Goal: Check status: Check status

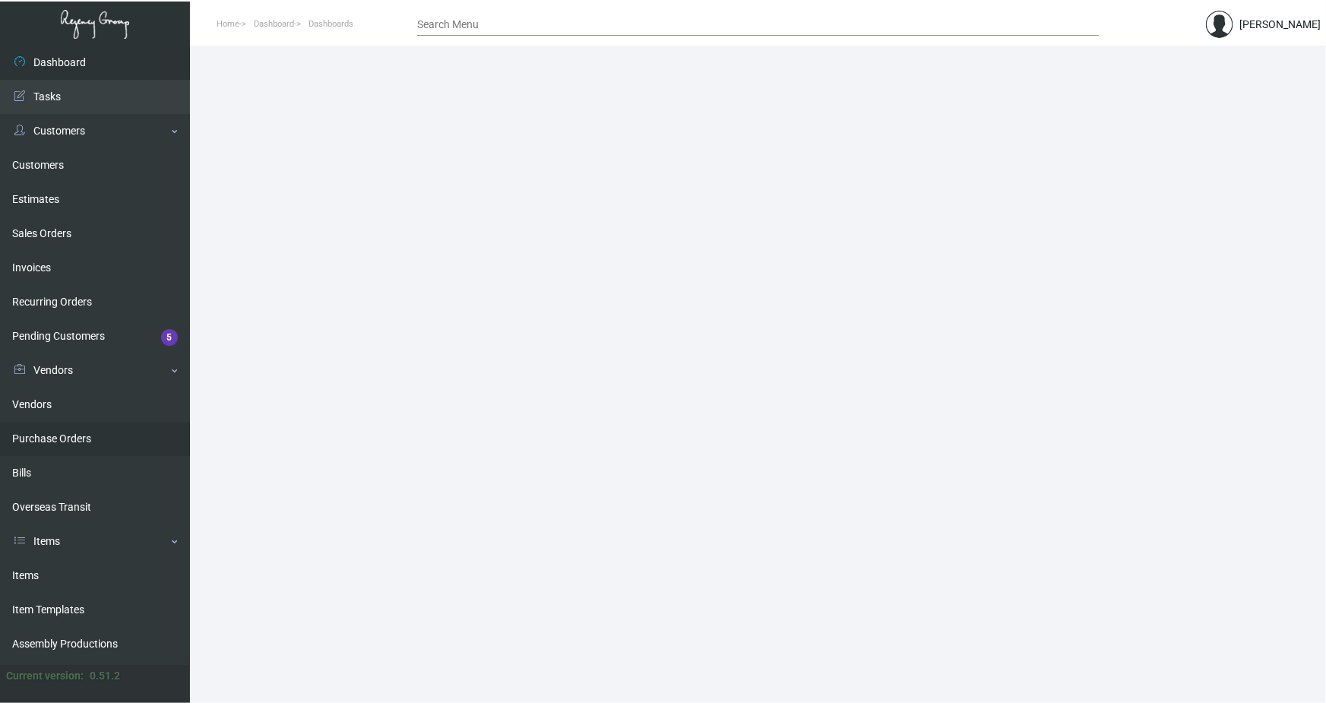
click at [55, 441] on link "Purchase Orders" at bounding box center [95, 439] width 190 height 34
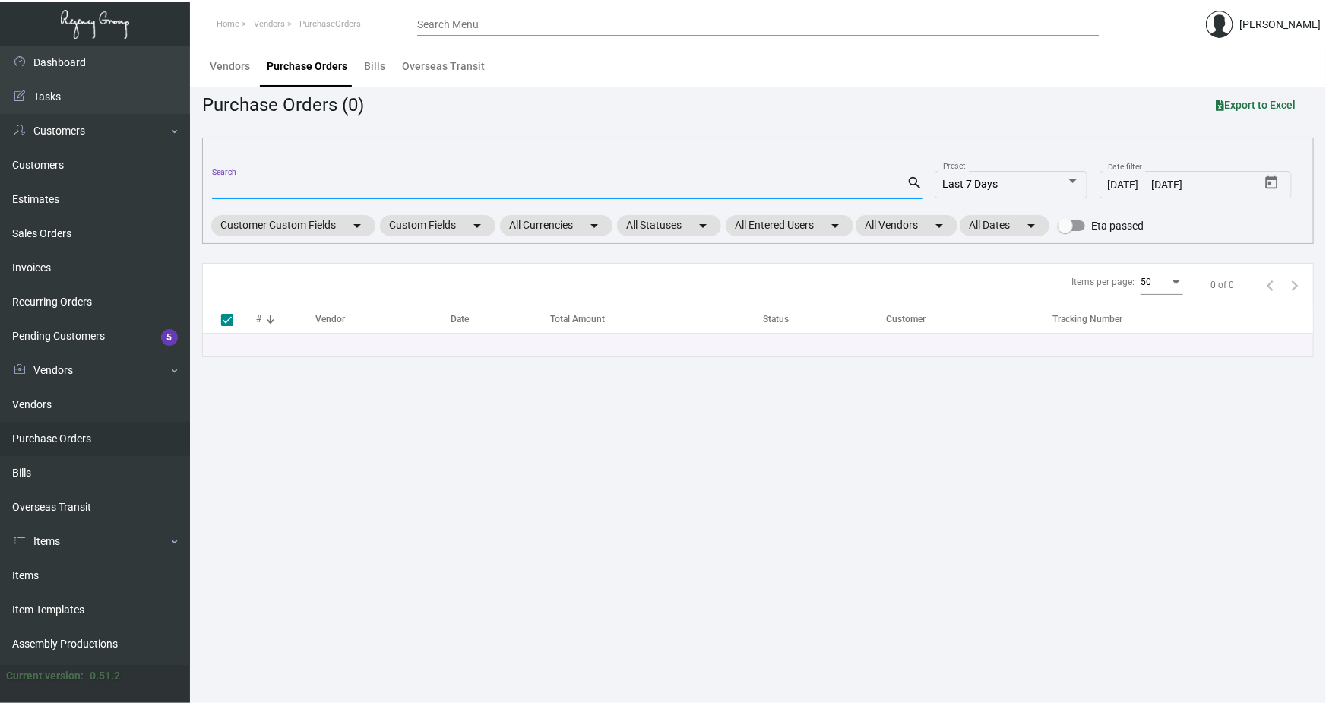
click at [243, 184] on input "Search" at bounding box center [559, 188] width 695 height 12
paste input "106710"
type input "106710"
checkbox input "false"
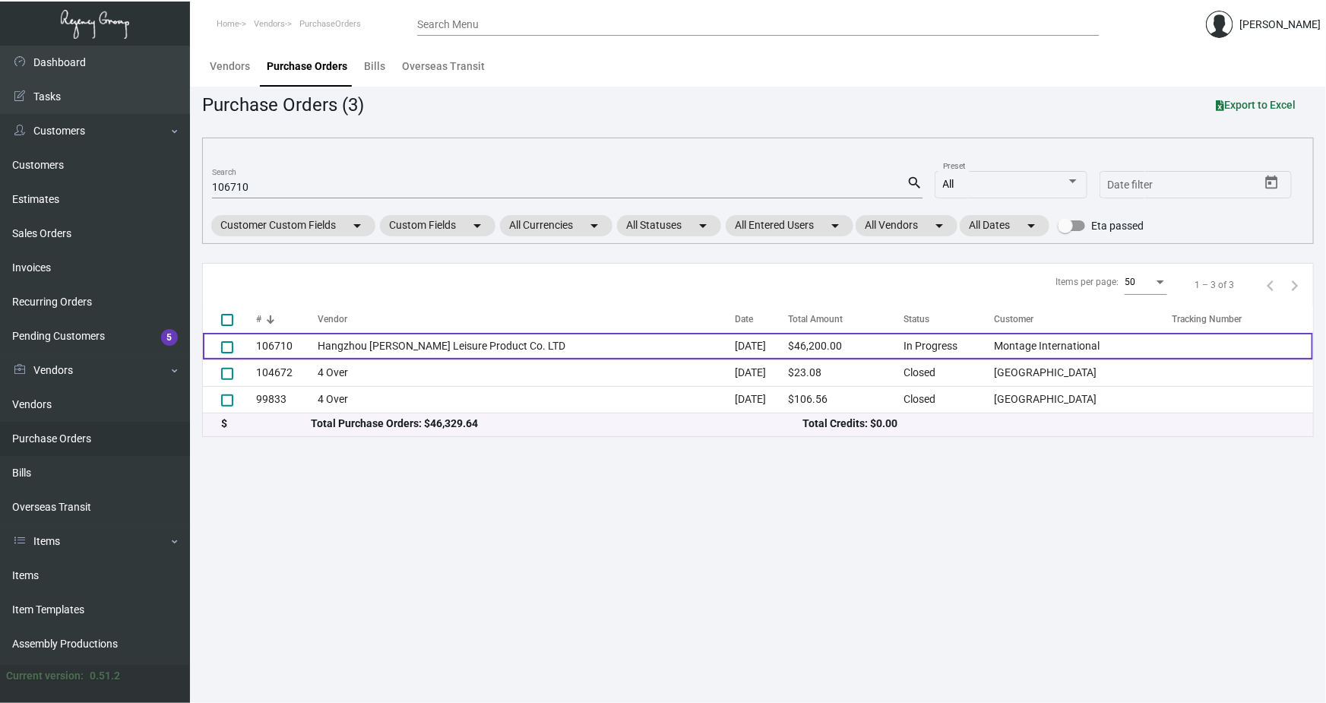
click at [301, 343] on td "106710" at bounding box center [287, 346] width 62 height 27
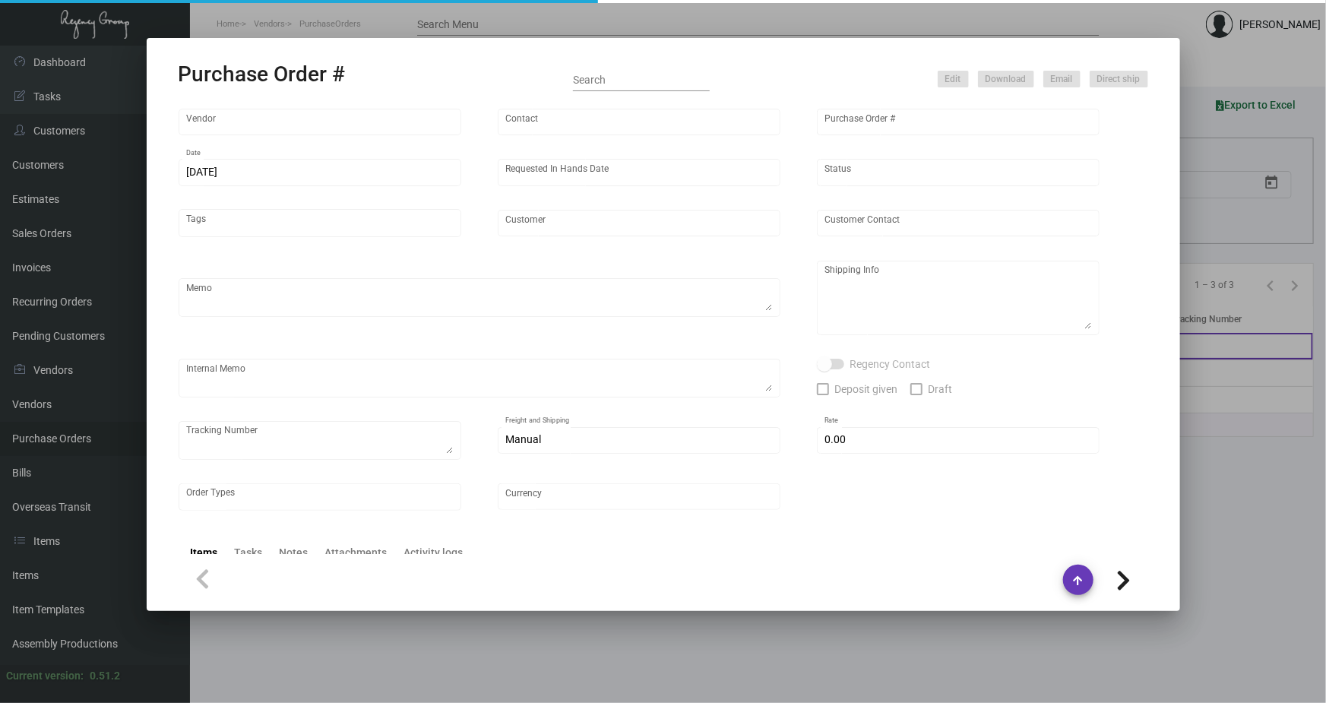
type input "Hangzhou [PERSON_NAME] Leisure Product Co. LTD"
type input "[PERSON_NAME]"
type input "106710"
type input "[DATE]"
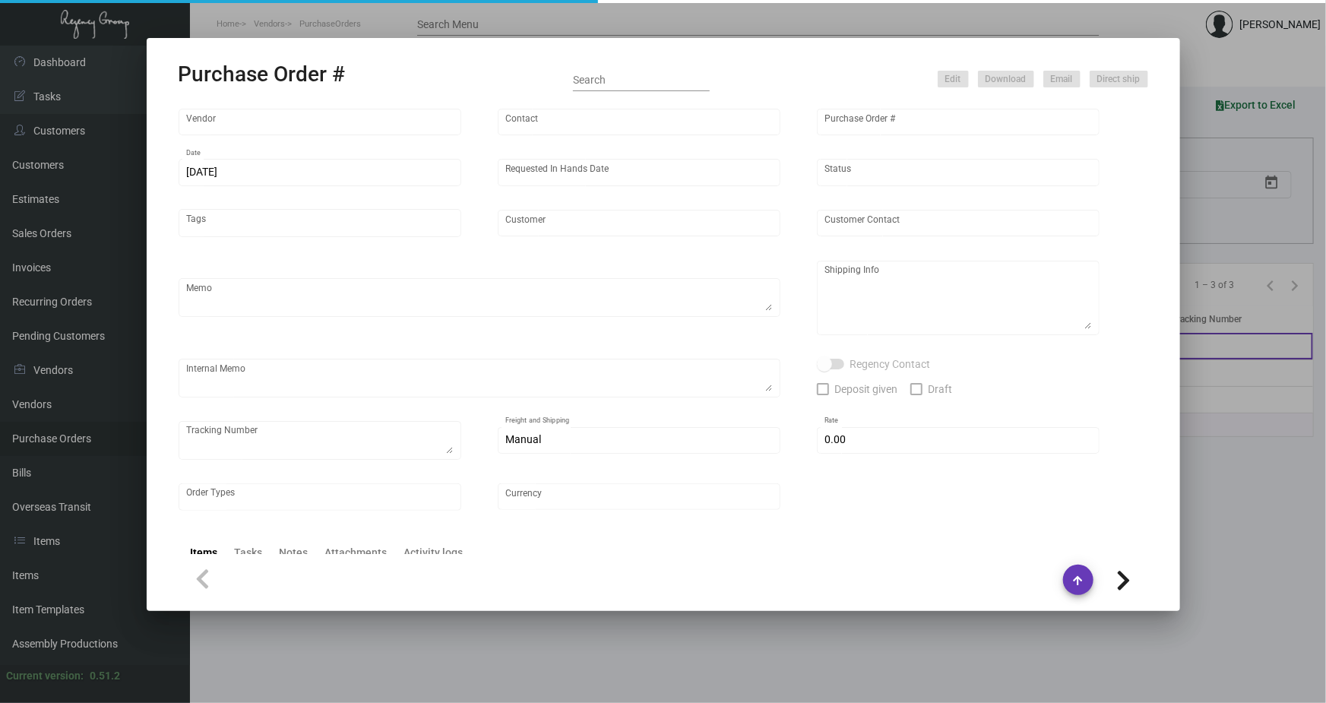
type input "Montage International"
type textarea "Please process after the samples have been approved and ship half the quantity …"
type textarea "Regency Group NJ - [PERSON_NAME] [STREET_ADDRESS]"
type textarea "sample approved - [DATE]"
checkbox input "true"
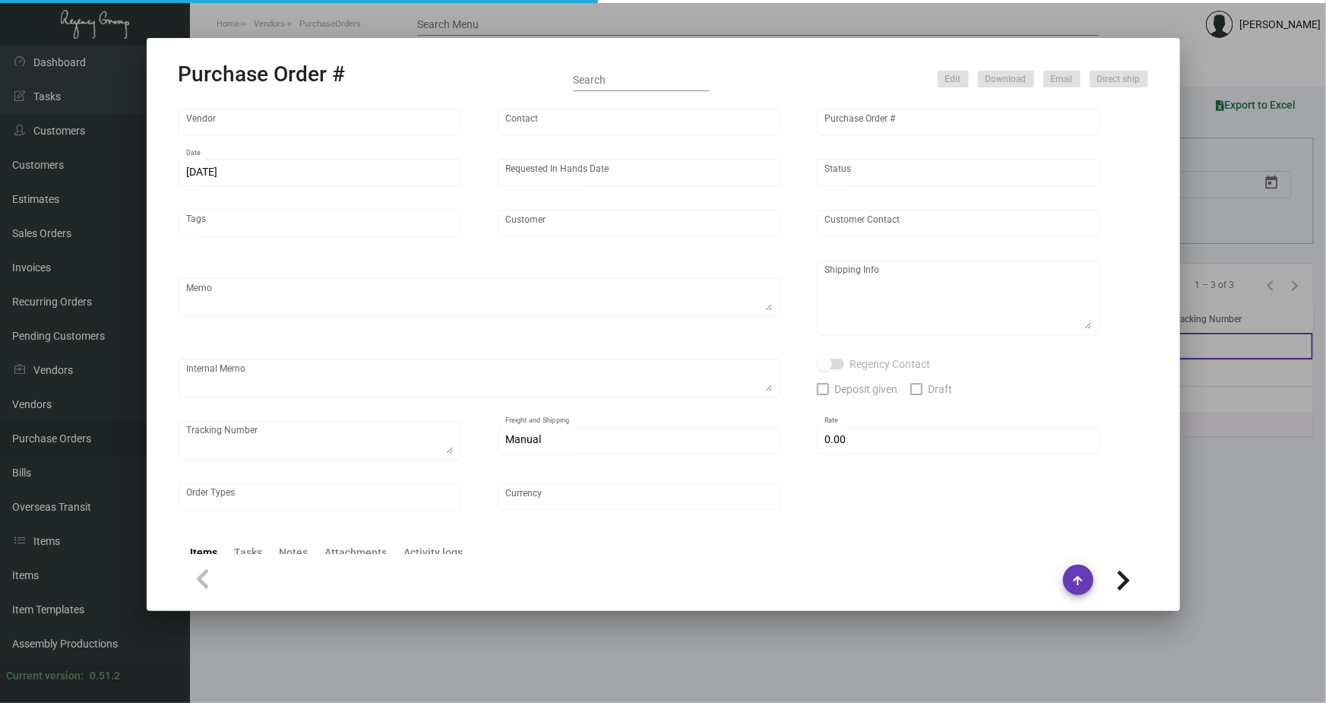
type input "$ 0.00"
type input "United States Dollar $"
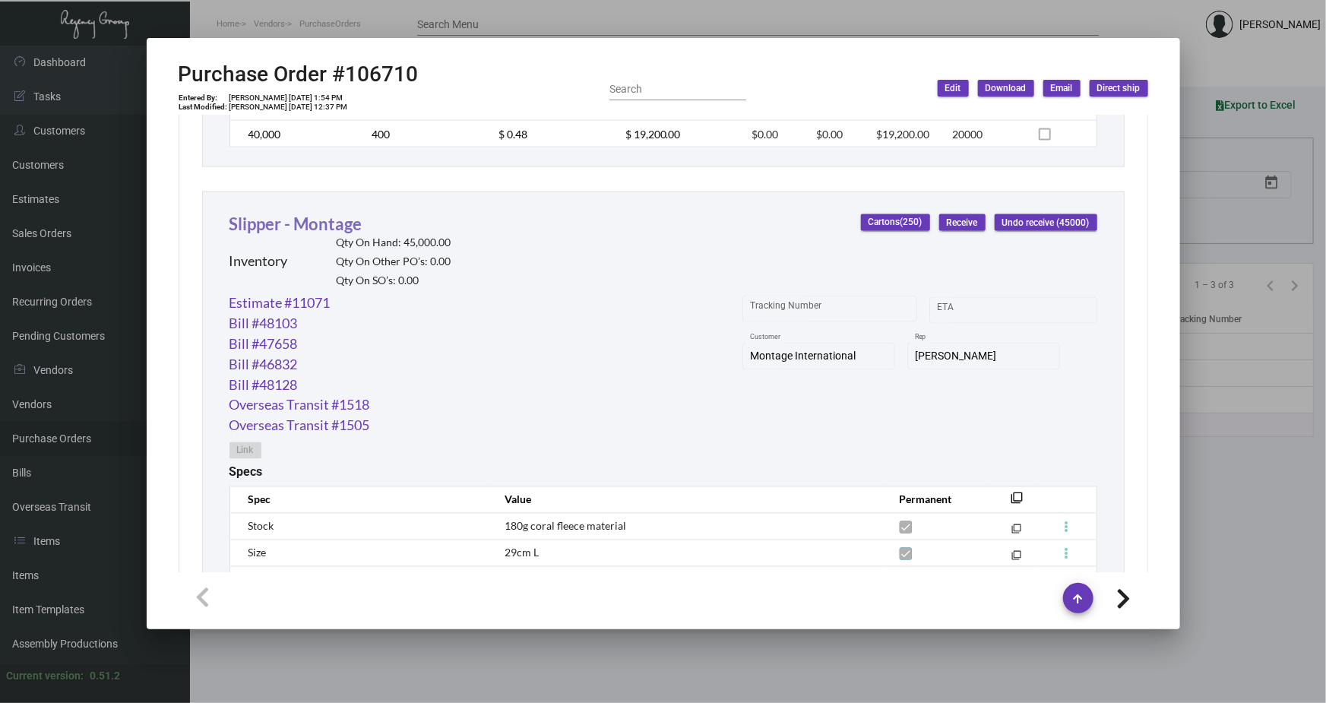
scroll to position [1172, 0]
click at [317, 217] on link "Slipper - Montage" at bounding box center [296, 221] width 133 height 21
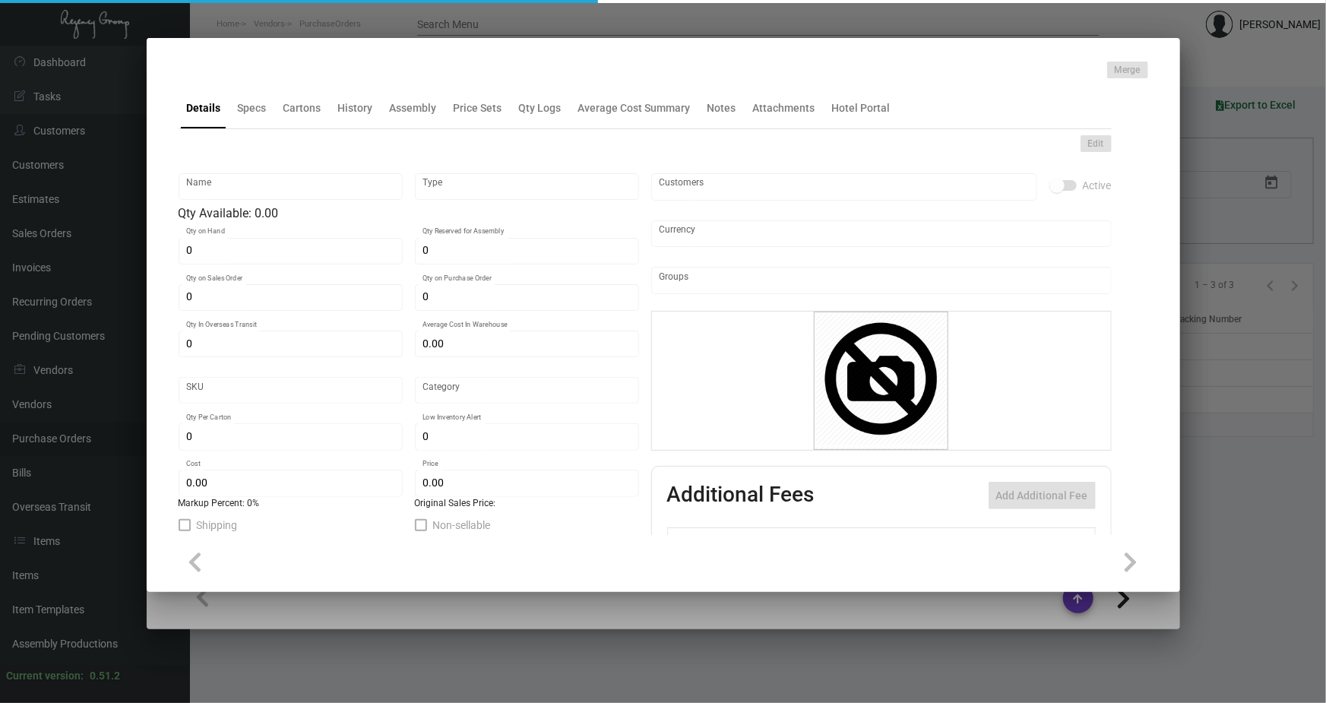
type input "Slipper - Montage"
type input "Inventory"
type input "45,000"
type input "15,000"
type input "$ 0.45"
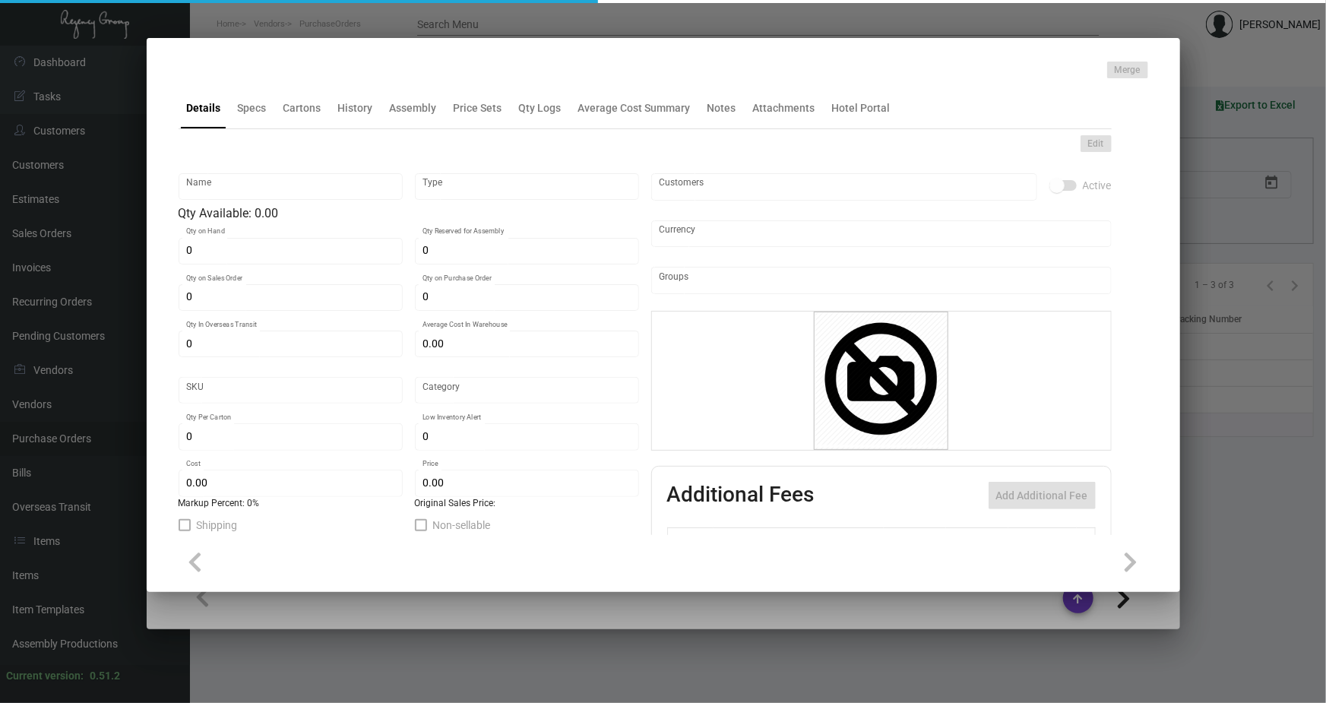
type input "Overseas"
type input "100"
type input "2,500"
type input "$ 0.45"
type input "$ 1.32"
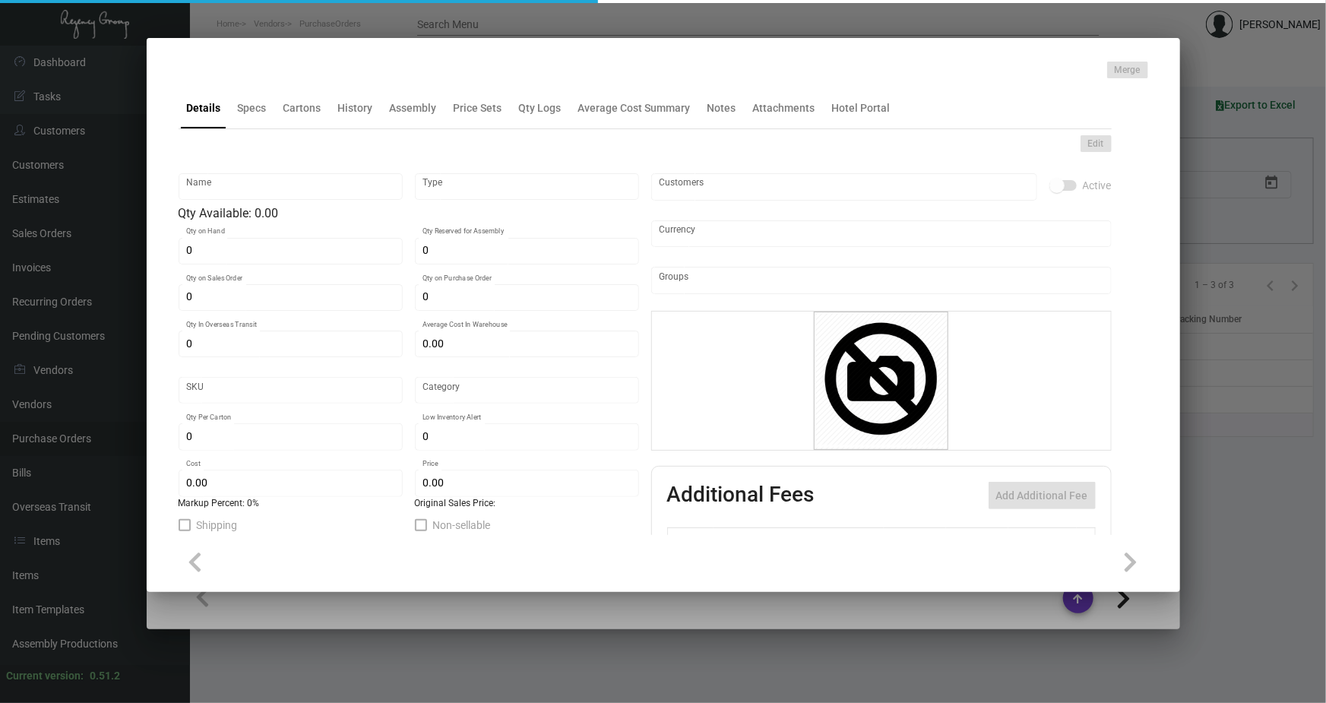
type textarea "Slippers: standard size slipper (29cm), white comfort cushion material, closed …"
checkbox input "true"
type input "United States Dollar $"
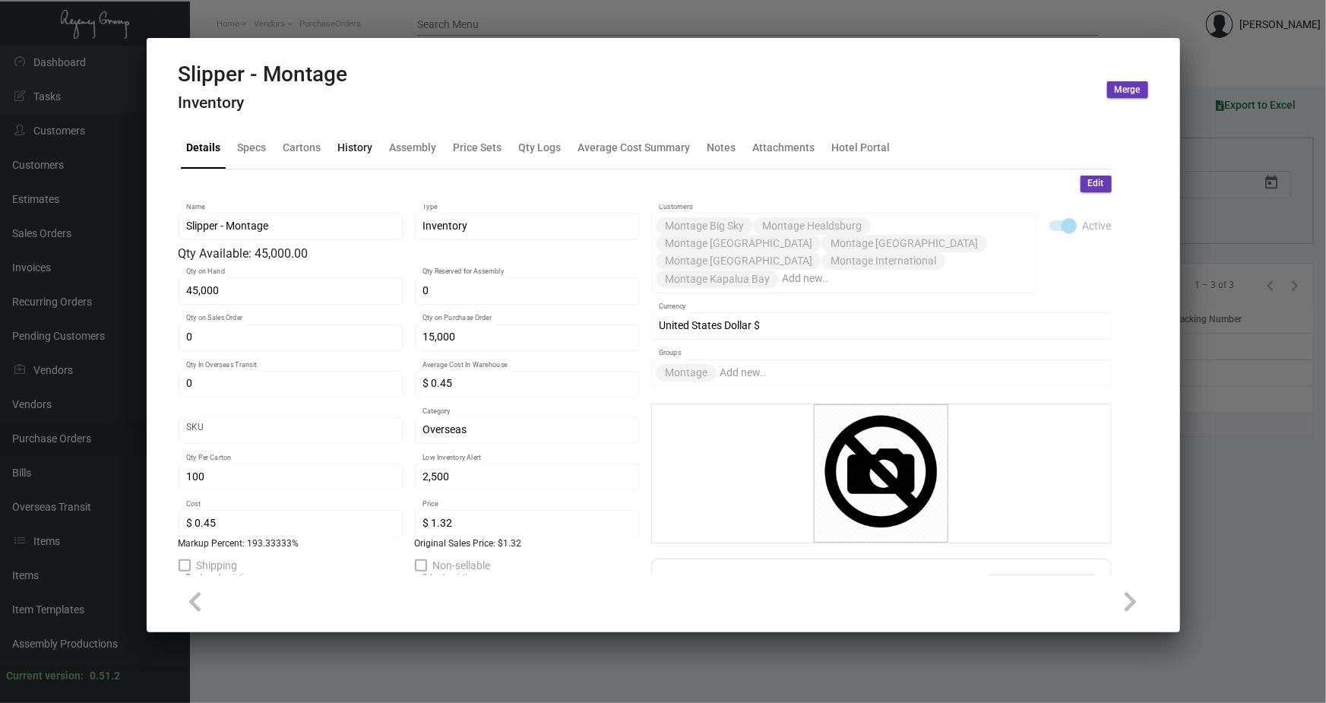
click at [366, 147] on div "History" at bounding box center [355, 148] width 35 height 16
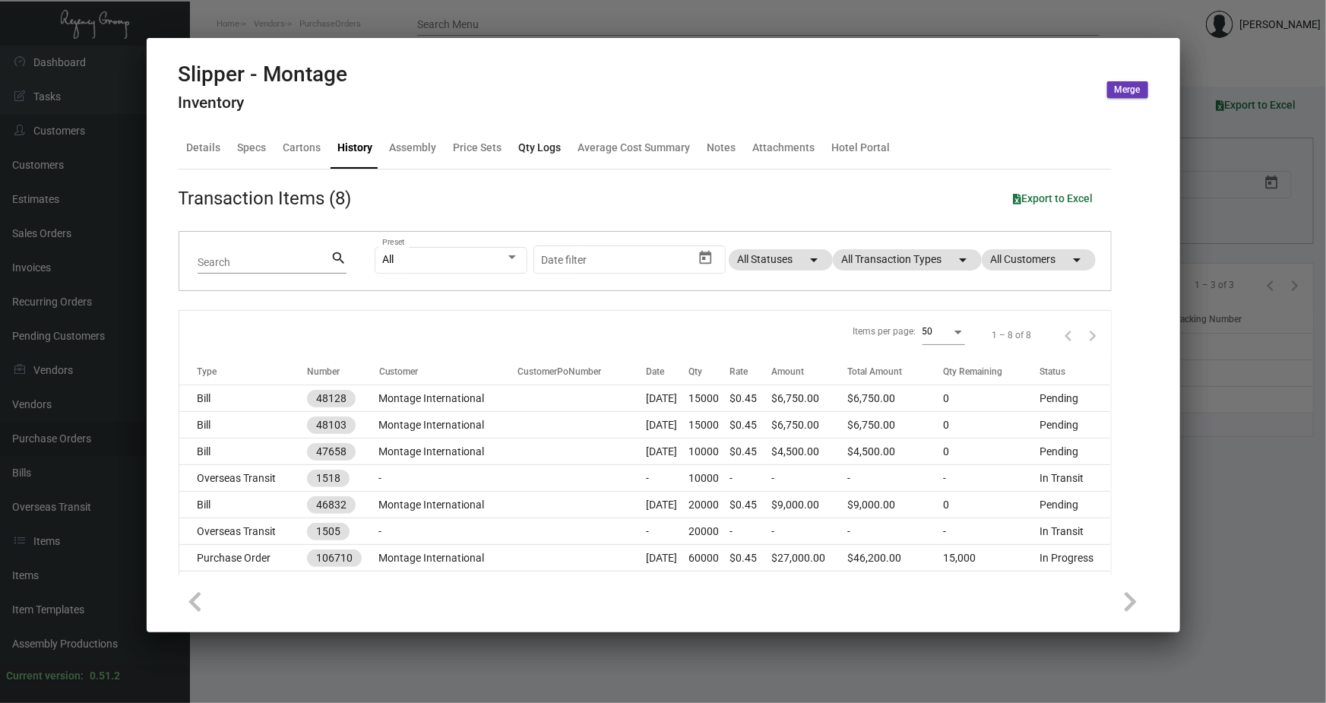
click at [538, 147] on div "Qty Logs" at bounding box center [540, 148] width 43 height 16
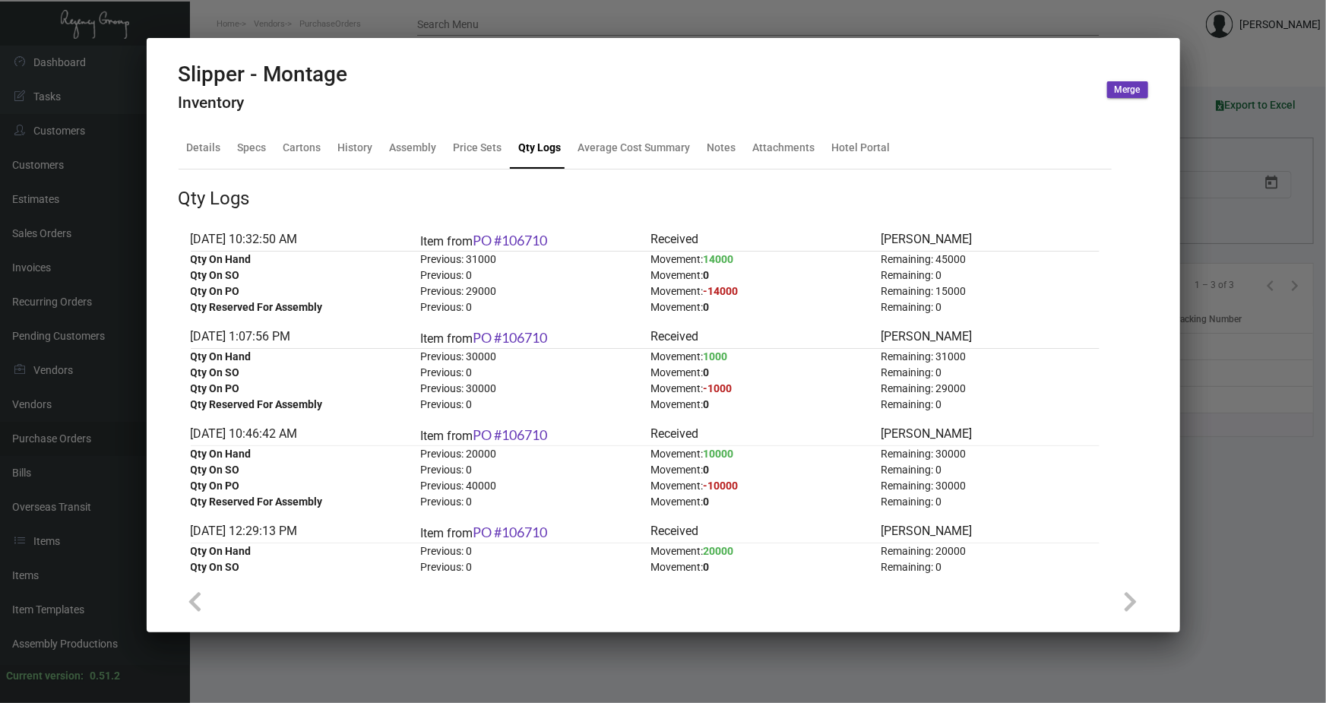
click at [727, 23] on div at bounding box center [663, 351] width 1326 height 703
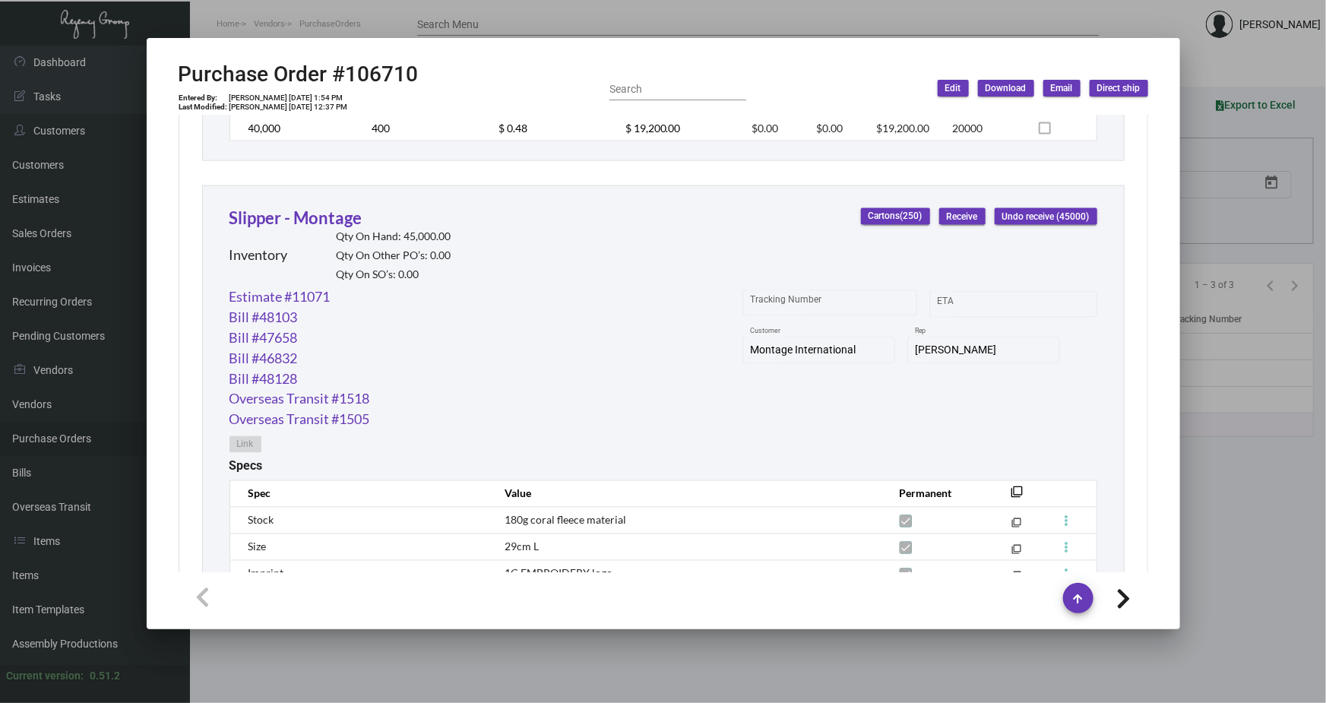
scroll to position [1174, 0]
click at [381, 14] on div at bounding box center [663, 351] width 1326 height 703
